Goal: Find specific page/section: Find specific page/section

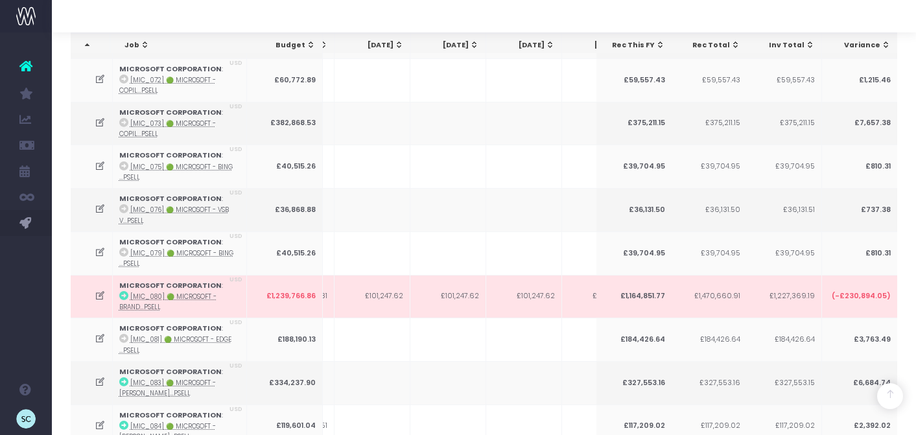
scroll to position [0, 545]
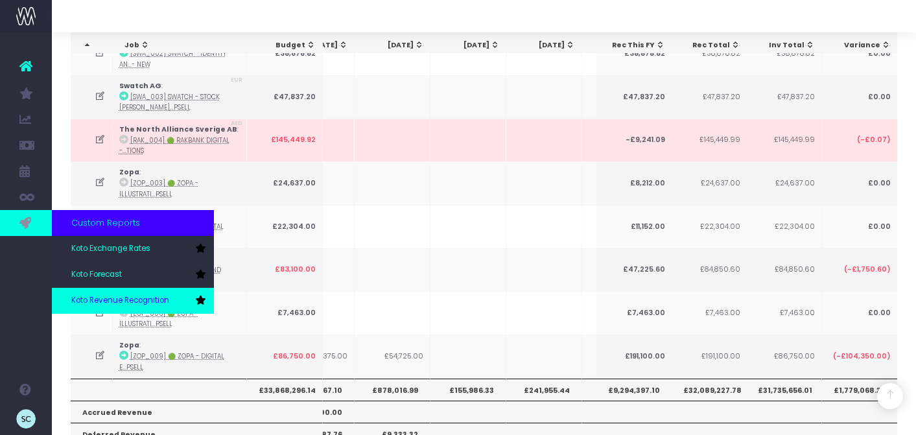
click at [107, 296] on span "Koto Revenue Recognition" at bounding box center [120, 301] width 98 height 12
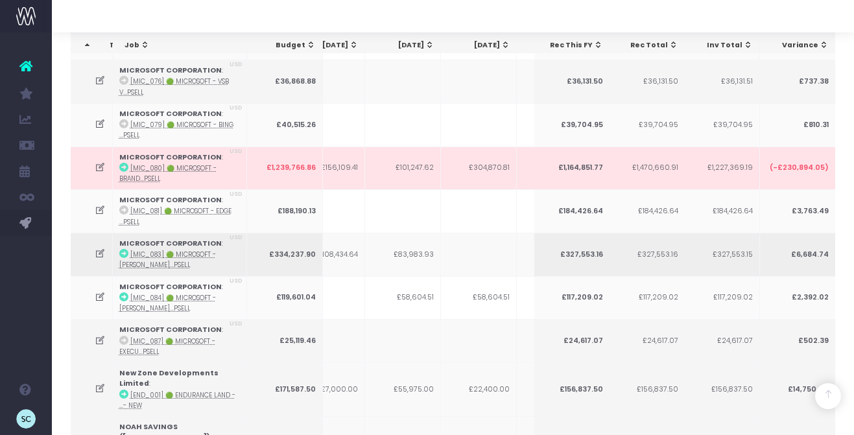
scroll to position [0, 347]
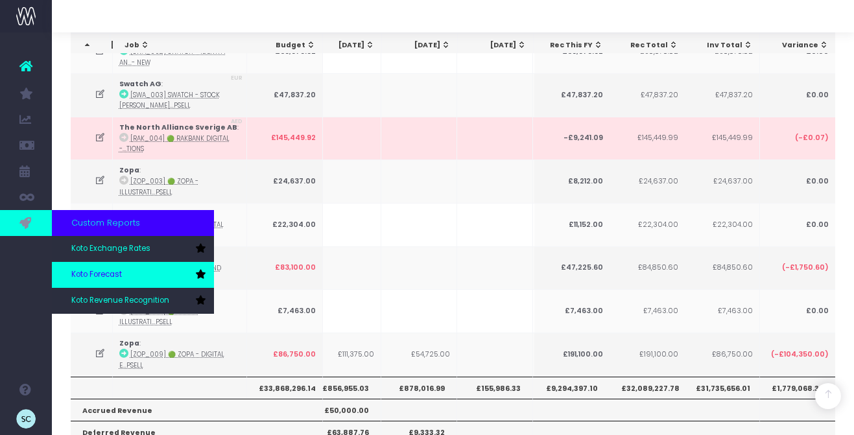
click at [99, 276] on span "Koto Forecast" at bounding box center [96, 275] width 51 height 12
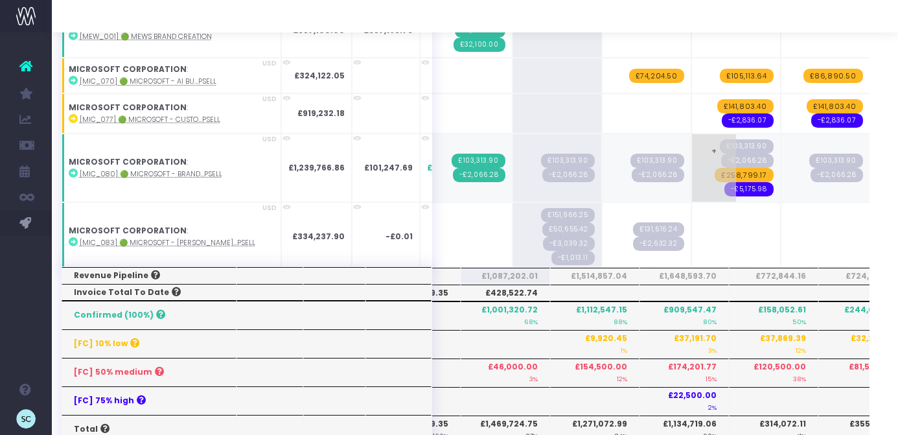
click at [715, 170] on span "£258,799.17" at bounding box center [744, 175] width 59 height 14
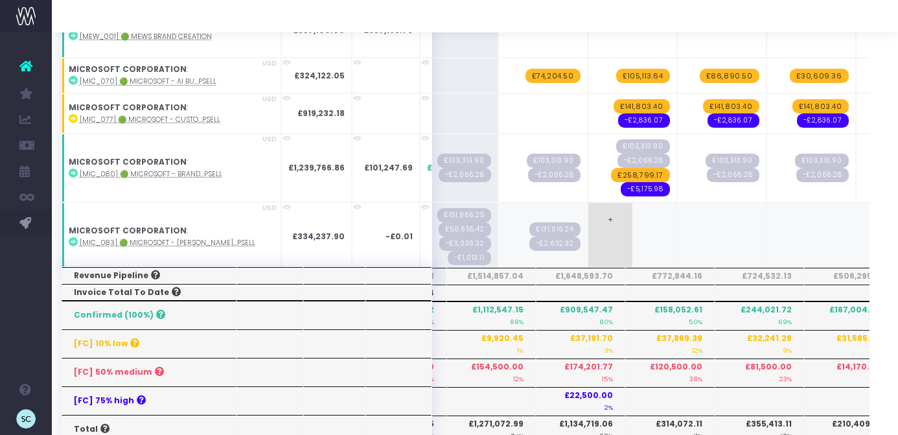
scroll to position [1860, 290]
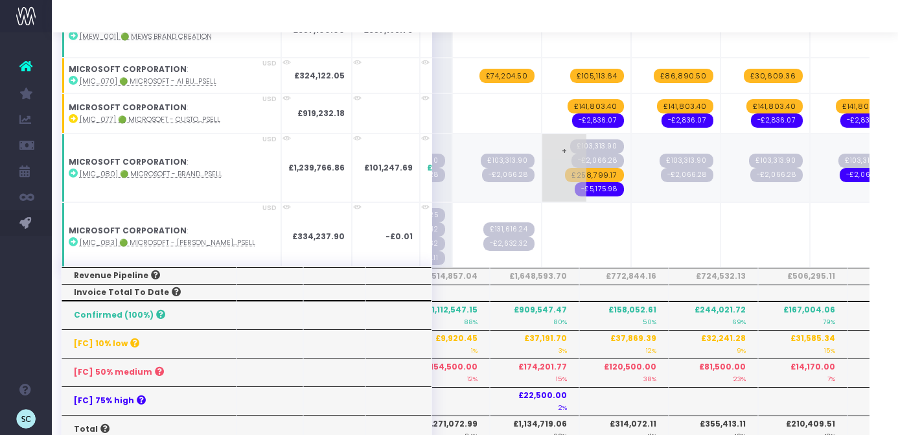
click at [565, 168] on span "£258,799.17" at bounding box center [594, 175] width 59 height 14
